Goal: Information Seeking & Learning: Learn about a topic

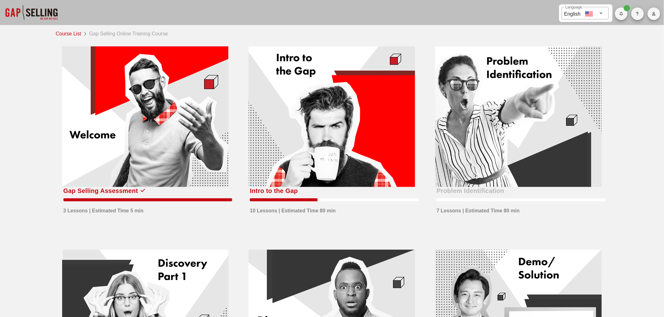
click at [294, 111] on div at bounding box center [331, 116] width 167 height 141
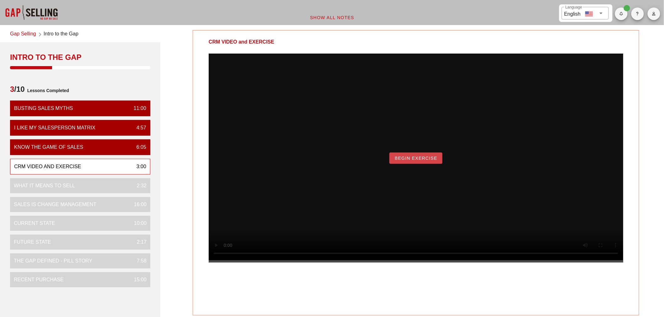
click at [418, 164] on button "Begin Exercise" at bounding box center [415, 158] width 53 height 11
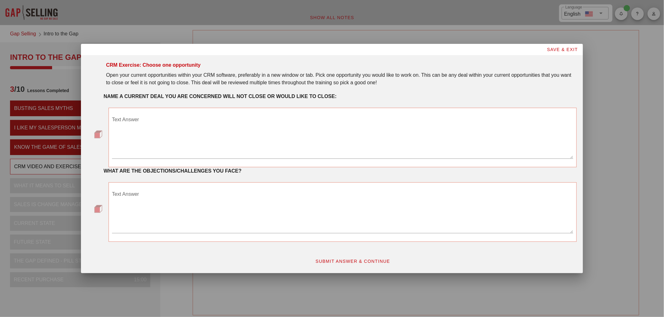
click at [118, 120] on textarea "Text Answer" at bounding box center [342, 137] width 461 height 44
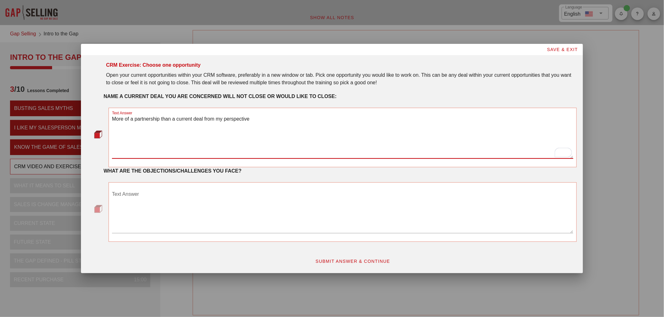
type textarea "More of a partnership than a current deal from my perspective"
click at [119, 192] on div "Text Answer" at bounding box center [342, 211] width 461 height 44
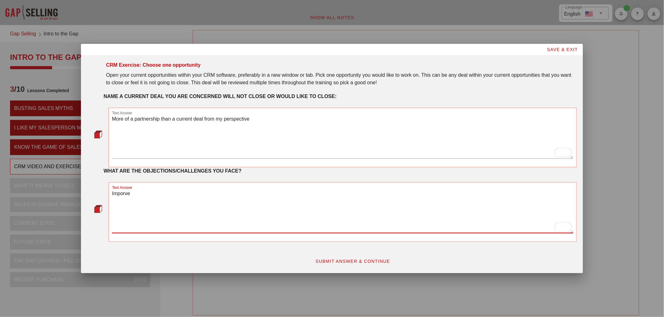
drag, startPoint x: 133, startPoint y: 193, endPoint x: 110, endPoint y: 194, distance: 22.9
click at [110, 194] on div "Text Answer Imporve" at bounding box center [343, 213] width 468 height 60
type textarea "Improve and or re-engage our distributor relationships to help sell our product…"
click at [347, 263] on span "SUBMIT ANSWER & CONTINUE" at bounding box center [352, 261] width 75 height 5
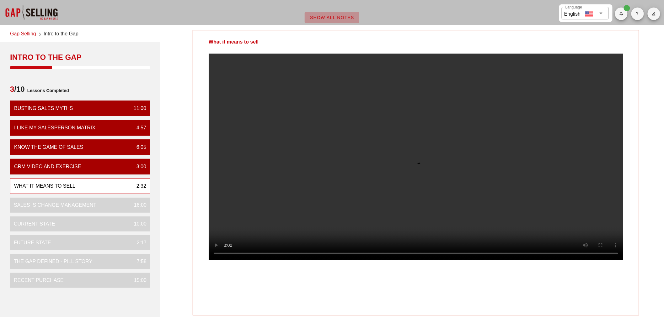
click at [331, 15] on span "Show All Notes" at bounding box center [332, 17] width 45 height 5
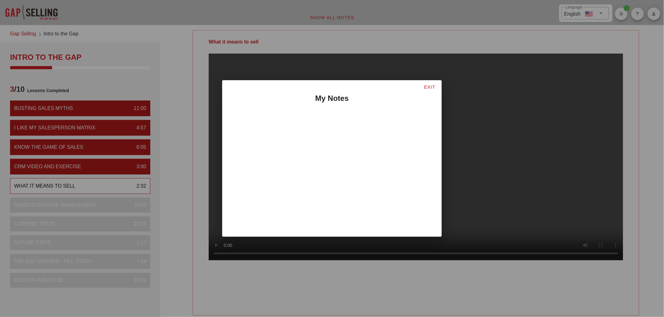
click at [428, 85] on span "EXIT" at bounding box center [430, 87] width 12 height 5
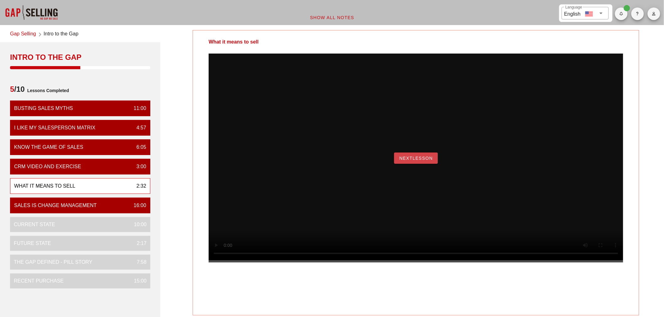
click at [412, 161] on span "NextLesson" at bounding box center [416, 158] width 34 height 5
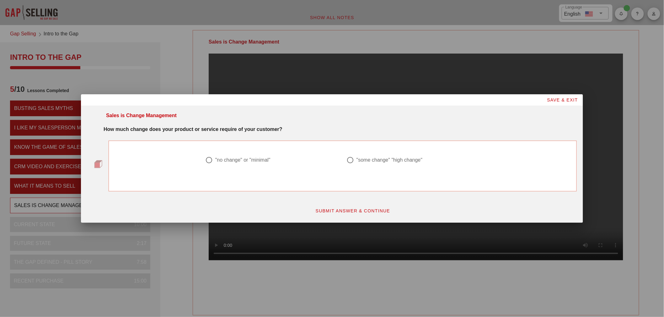
click at [349, 162] on div at bounding box center [350, 160] width 11 height 11
radio input "true"
click at [352, 210] on span "SUBMIT ANSWER & CONTINUE" at bounding box center [352, 211] width 75 height 5
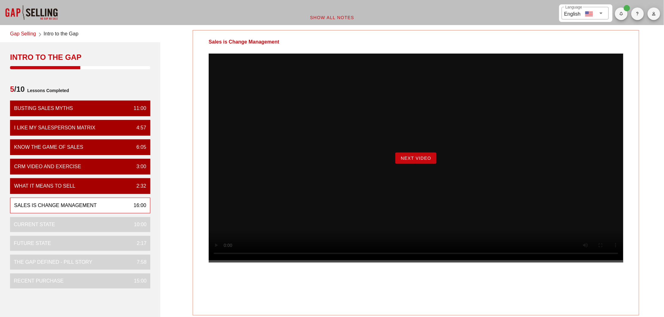
click at [413, 164] on button "Next Video" at bounding box center [415, 158] width 41 height 11
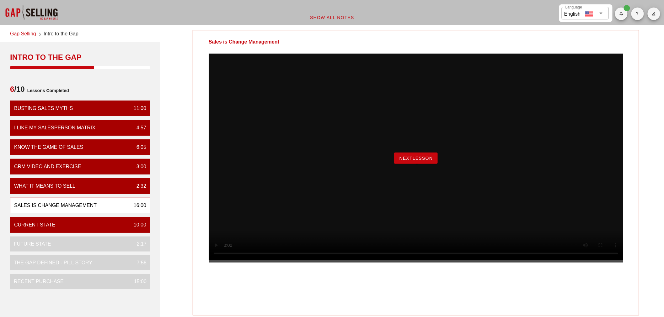
click at [653, 13] on icon "button" at bounding box center [653, 14] width 4 height 4
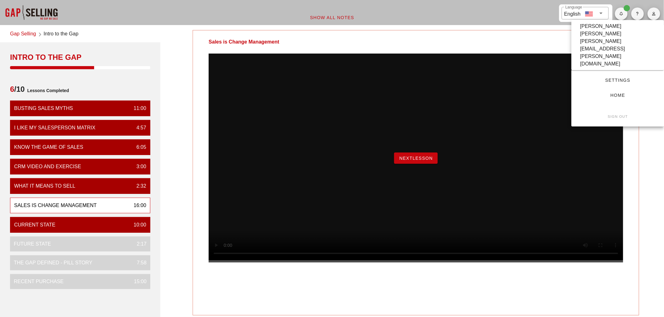
click at [622, 78] on span "Settings" at bounding box center [617, 80] width 72 height 5
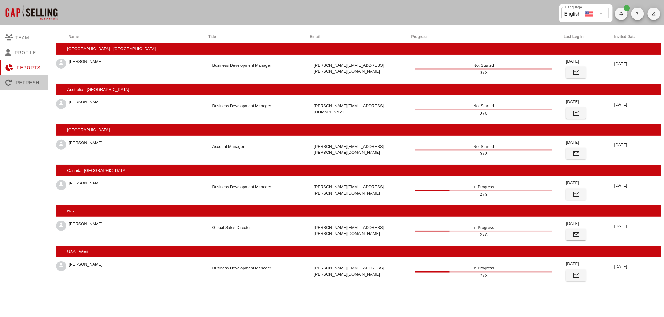
click at [29, 80] on div "Refresh" at bounding box center [24, 82] width 48 height 15
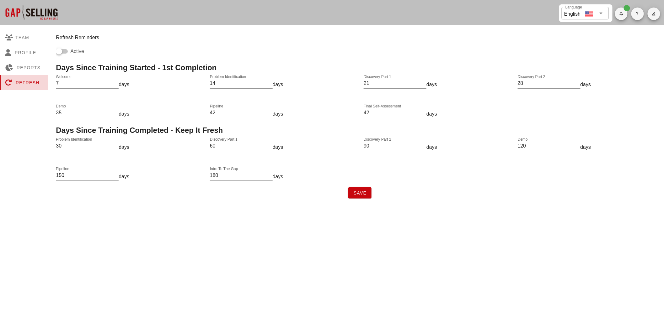
click at [27, 83] on div "Refresh" at bounding box center [24, 82] width 48 height 15
click at [26, 68] on div "Reports" at bounding box center [24, 67] width 48 height 15
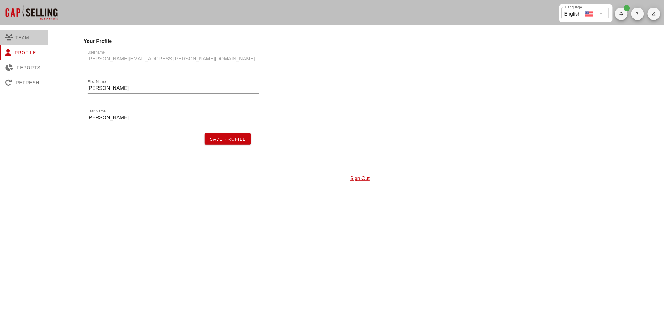
click at [20, 35] on div "Team" at bounding box center [24, 37] width 48 height 15
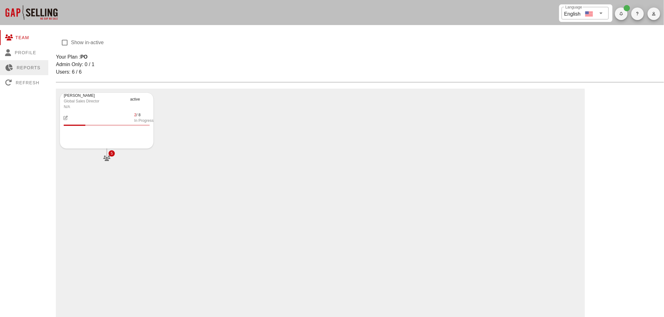
click at [25, 64] on div "Reports" at bounding box center [24, 67] width 48 height 15
